Goal: Check status: Check status

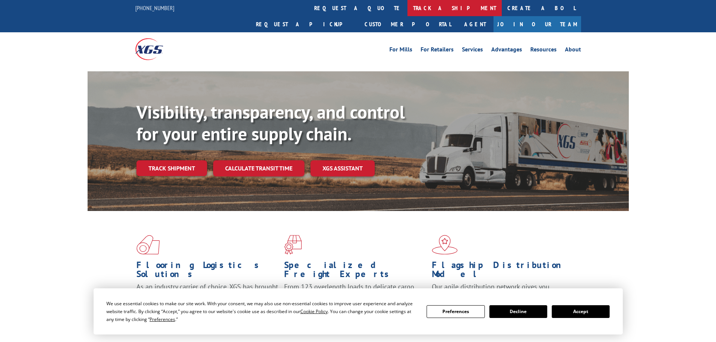
click at [407, 6] on link "track a shipment" at bounding box center [454, 8] width 94 height 16
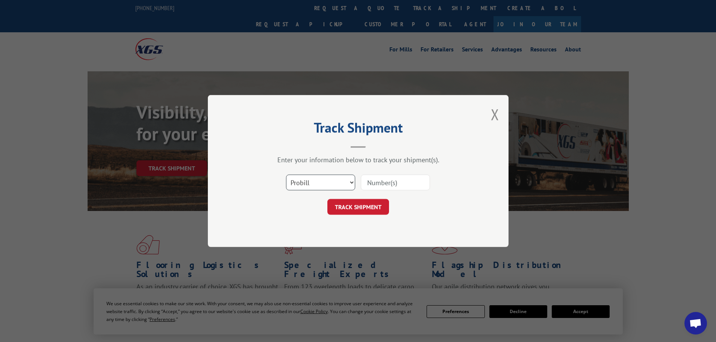
click at [313, 179] on select "Select category... Probill BOL PO" at bounding box center [320, 183] width 69 height 16
select select "po"
click at [286, 175] on select "Select category... Probill BOL PO" at bounding box center [320, 183] width 69 height 16
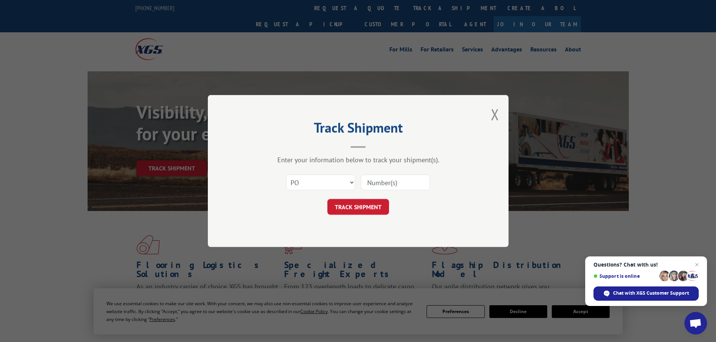
click at [381, 185] on input at bounding box center [395, 183] width 69 height 16
paste input "06514860"
type input "06514860"
click at [366, 206] on button "TRACK SHIPMENT" at bounding box center [358, 207] width 62 height 16
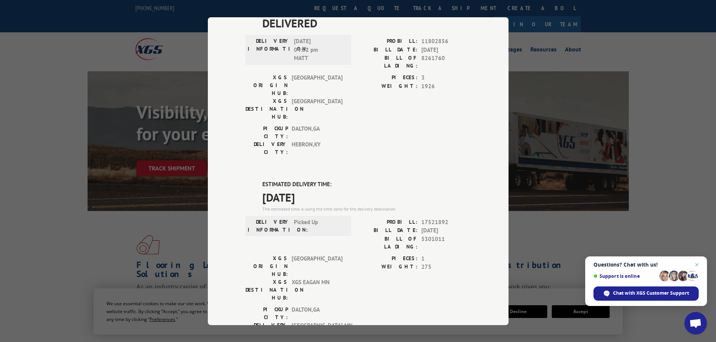
scroll to position [40, 0]
